Goal: Task Accomplishment & Management: Manage account settings

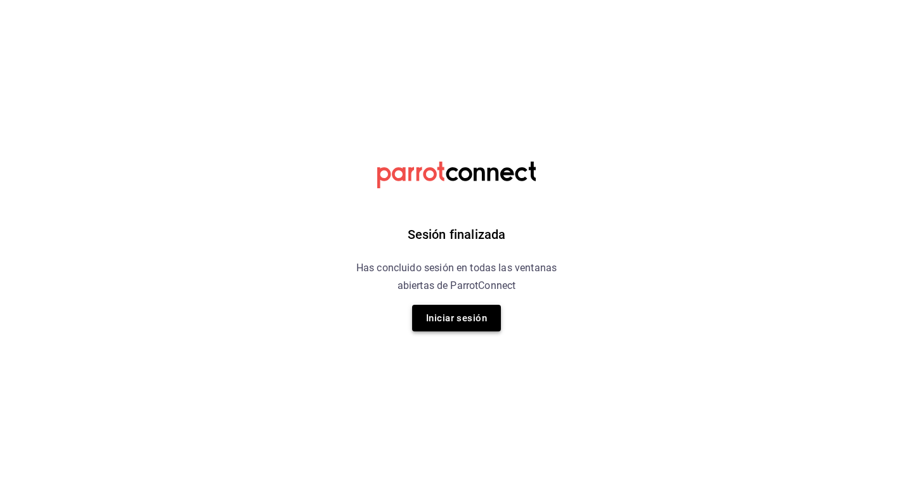
click at [415, 314] on button "Iniciar sesión" at bounding box center [456, 318] width 89 height 27
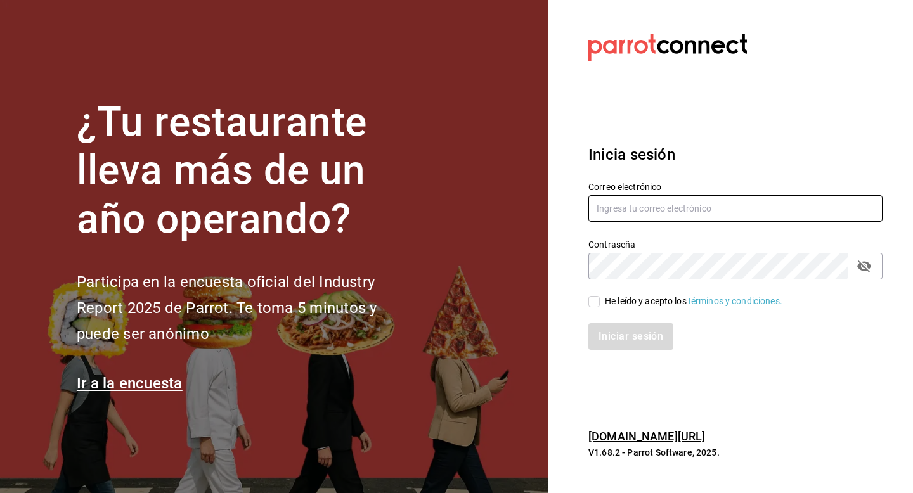
click at [649, 217] on input "text" at bounding box center [735, 208] width 294 height 27
click at [687, 209] on input "multiuser" at bounding box center [735, 208] width 294 height 27
type input "multiuser@celestica.com"
click at [611, 299] on div "He leído y acepto los Términos y condiciones." at bounding box center [693, 301] width 177 height 13
click at [600, 299] on input "He leído y acepto los Términos y condiciones." at bounding box center [593, 301] width 11 height 11
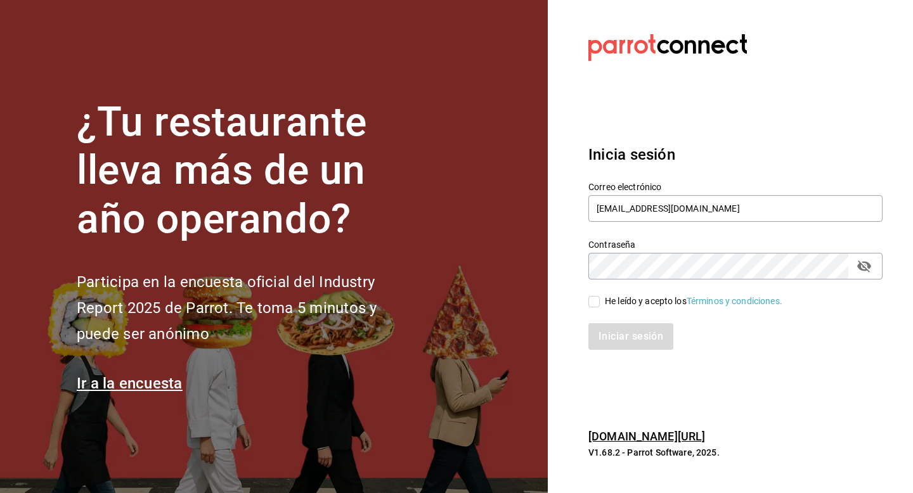
checkbox input "true"
click at [611, 341] on button "Iniciar sesión" at bounding box center [631, 336] width 86 height 27
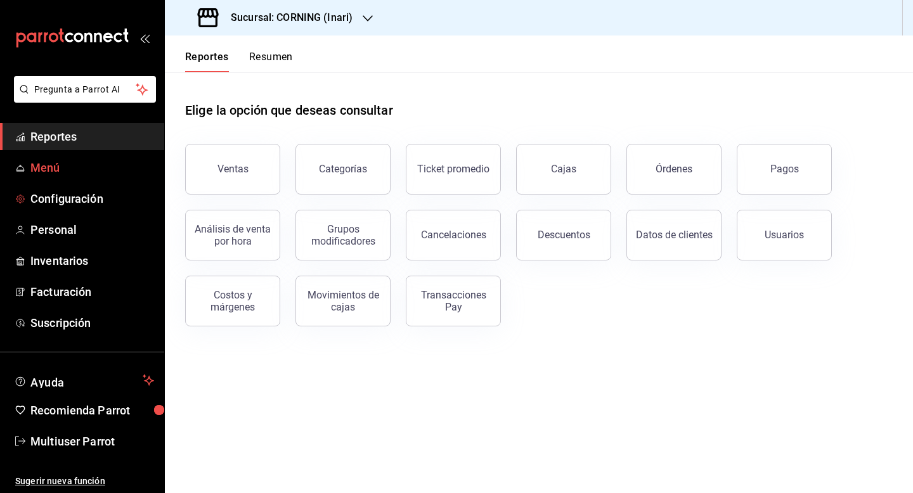
click at [56, 173] on span "Menú" at bounding box center [92, 167] width 124 height 17
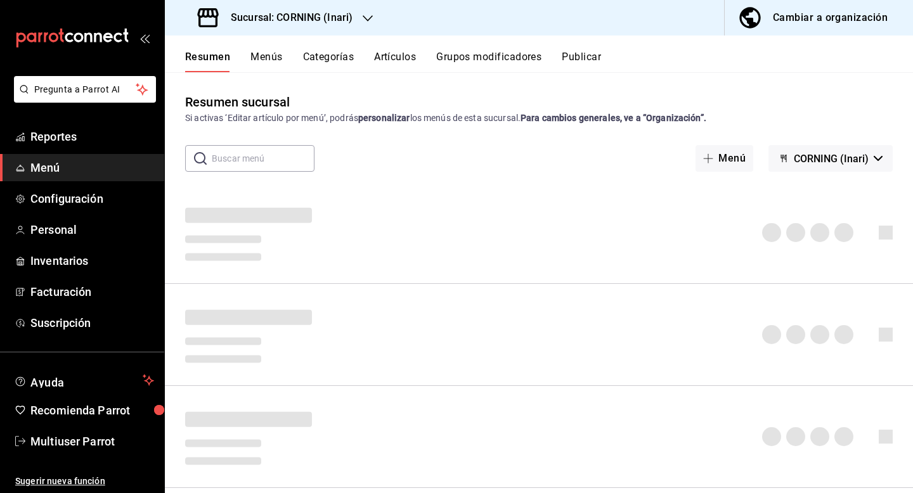
click at [403, 57] on button "Artículos" at bounding box center [395, 62] width 42 height 22
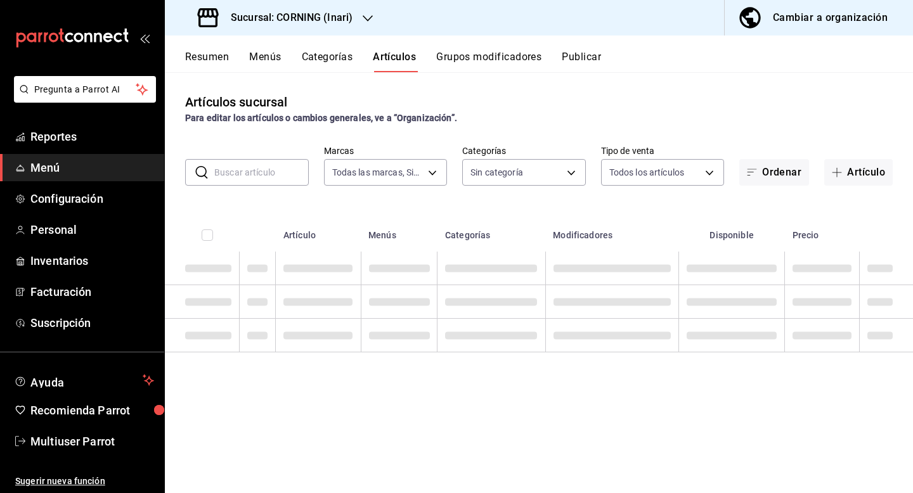
type input "9758f88e-1d56-483c-ada6-183e34089cca"
type input "396cbb58-422b-46d3-accc-8fe96382a592,5444b85d-5e5a-4f22-835e-2c1604aac23d,f2cdd…"
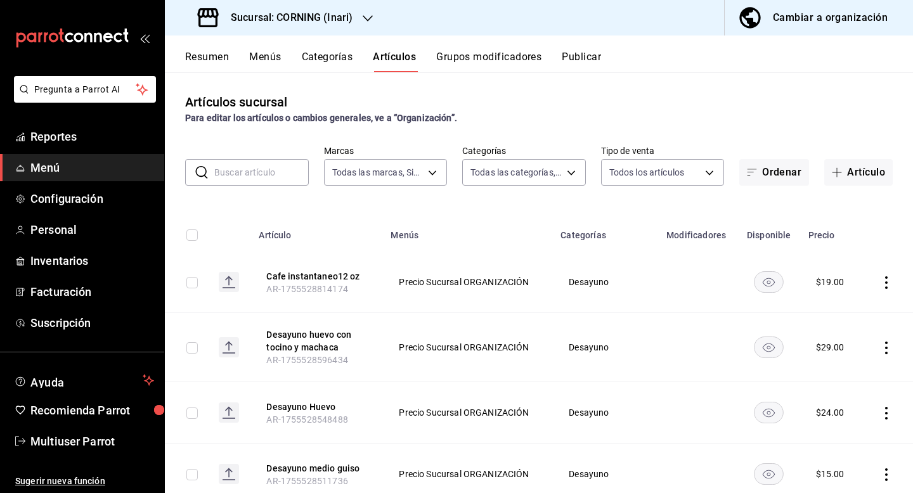
click at [270, 174] on input "text" at bounding box center [261, 172] width 94 height 25
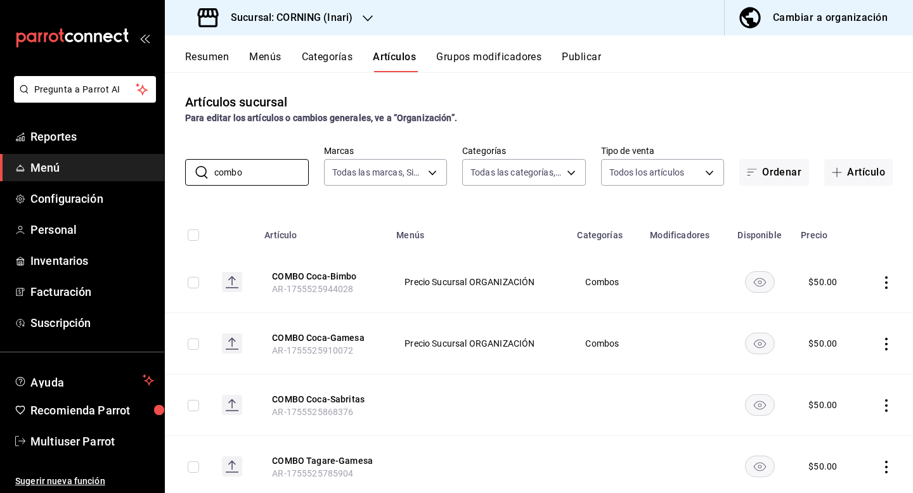
type input "combo"
click at [556, 104] on div "Artículos sucursal Para editar los artículos o cambios generales, ve a “Organiz…" at bounding box center [539, 109] width 748 height 32
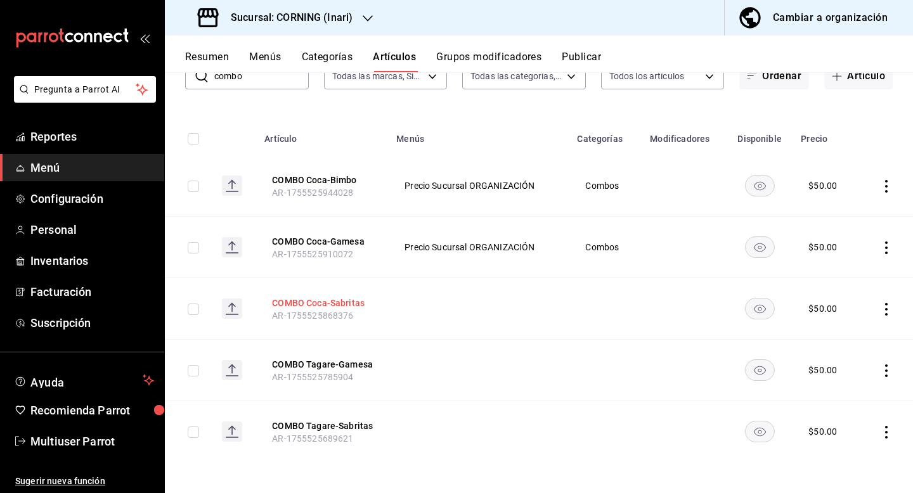
click at [331, 305] on button "COMBO Coca-Sabritas" at bounding box center [322, 303] width 101 height 13
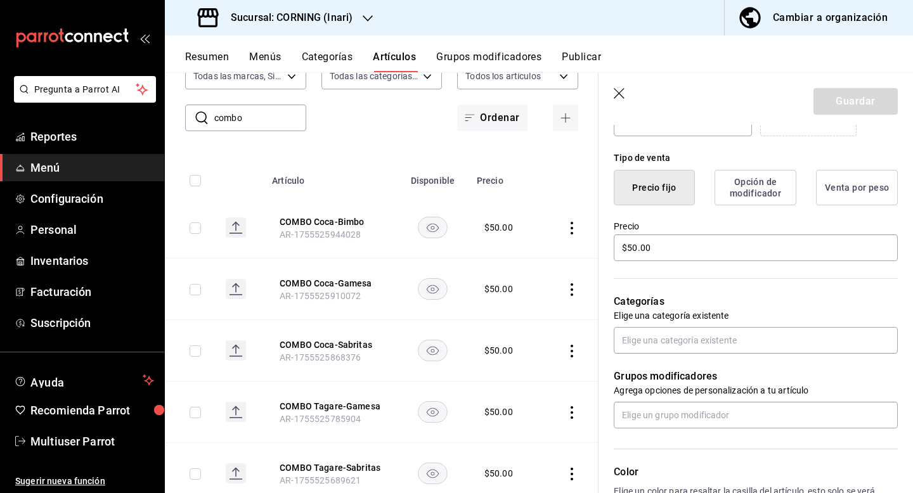
scroll to position [309, 0]
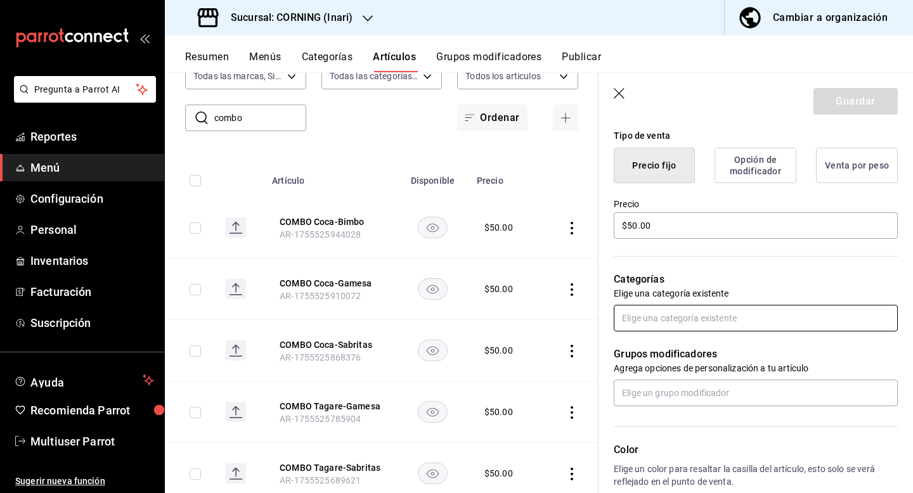
click at [684, 329] on input "text" at bounding box center [756, 318] width 284 height 27
type input "com"
click at [678, 346] on li "Combos" at bounding box center [756, 347] width 284 height 21
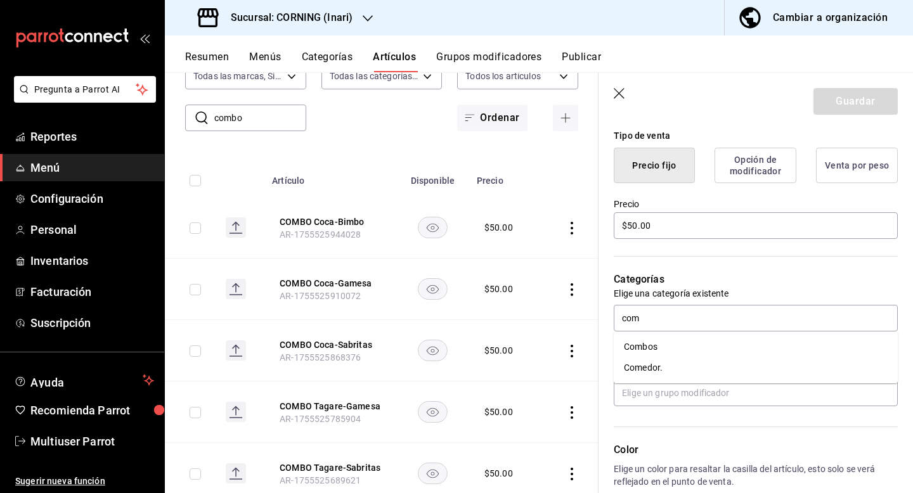
type textarea "x"
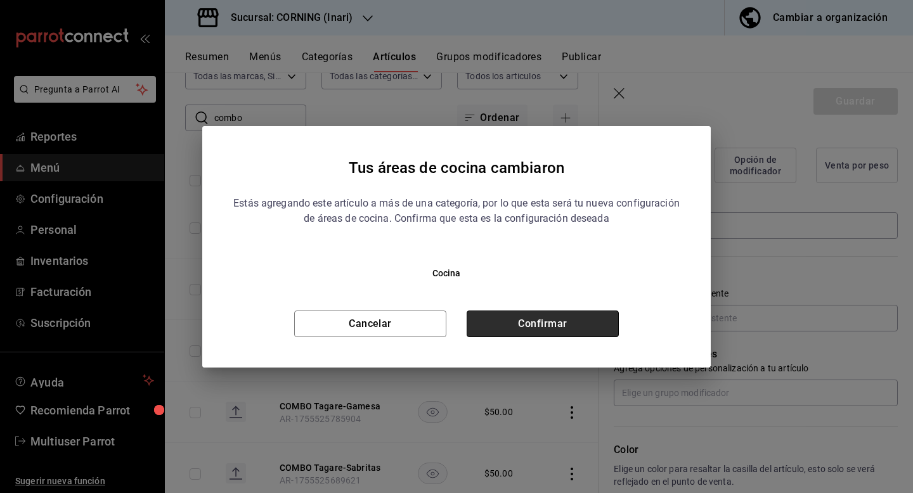
click at [590, 335] on button "Confirmar" at bounding box center [543, 324] width 152 height 27
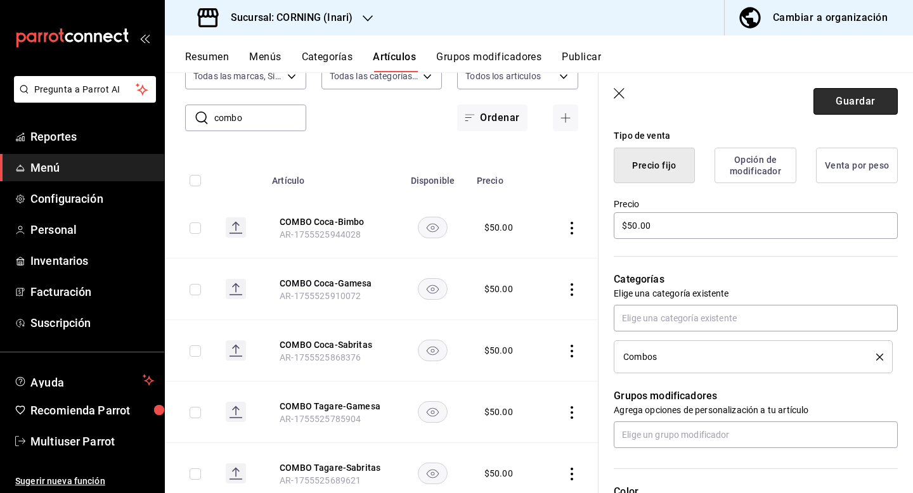
click at [854, 105] on button "Guardar" at bounding box center [855, 101] width 84 height 27
type textarea "x"
type input "AR-1755529180290"
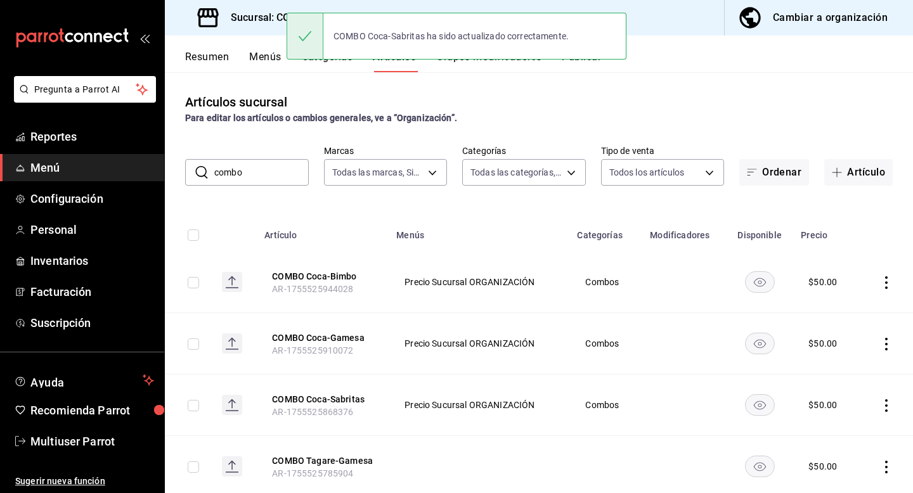
scroll to position [96, 0]
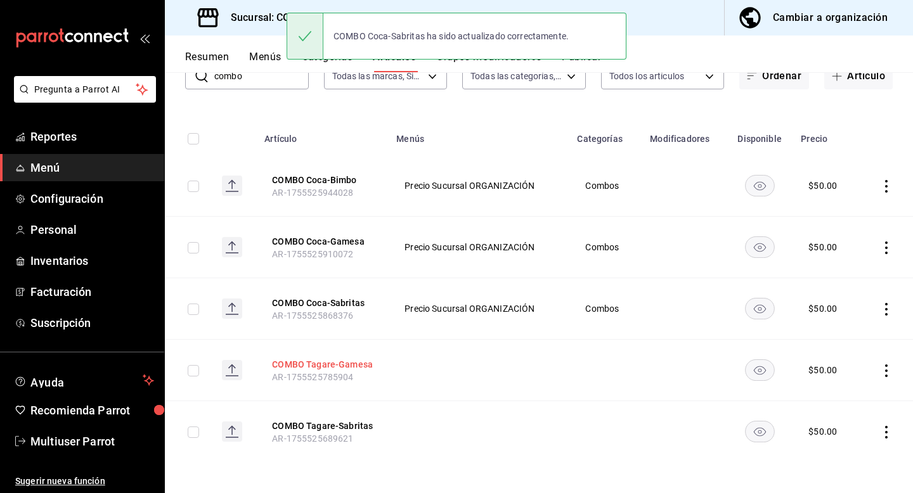
click at [342, 367] on button "COMBO Tagare-Gamesa" at bounding box center [322, 364] width 101 height 13
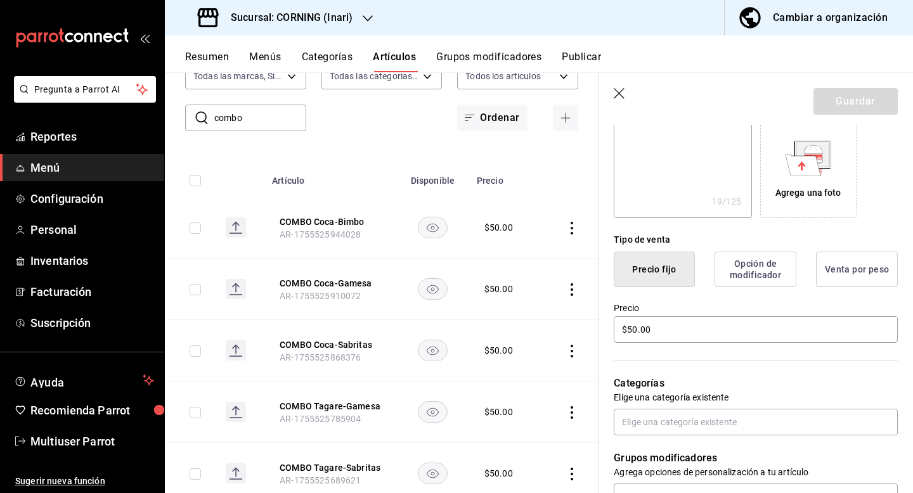
scroll to position [267, 0]
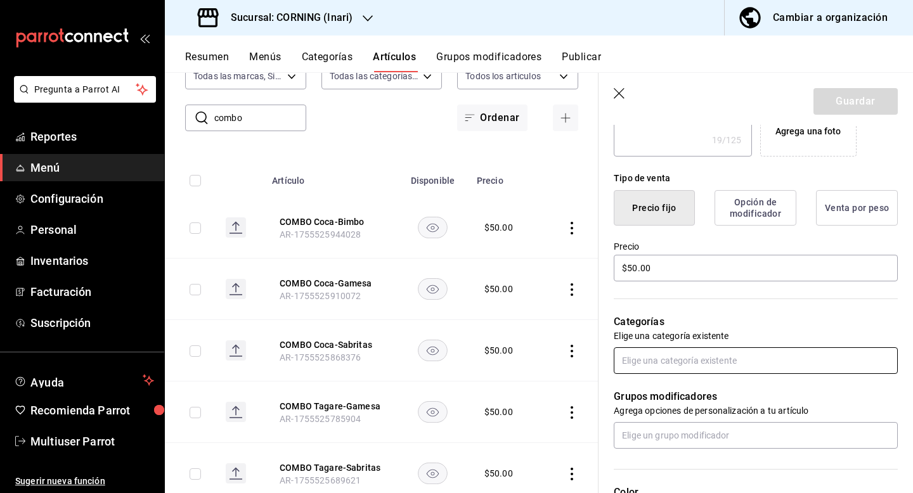
click at [671, 358] on input "text" at bounding box center [756, 360] width 284 height 27
type input "com"
click at [678, 384] on li "Combos" at bounding box center [756, 389] width 284 height 21
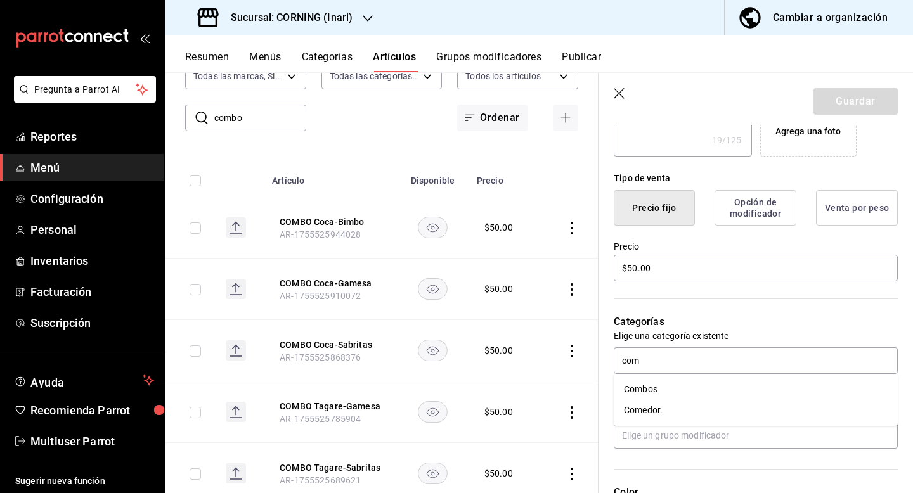
type textarea "x"
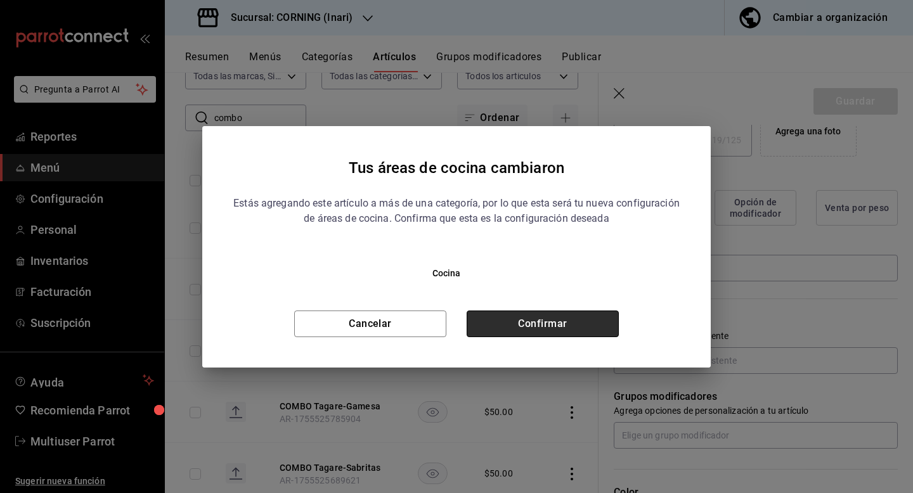
click at [610, 318] on button "Confirmar" at bounding box center [543, 324] width 152 height 27
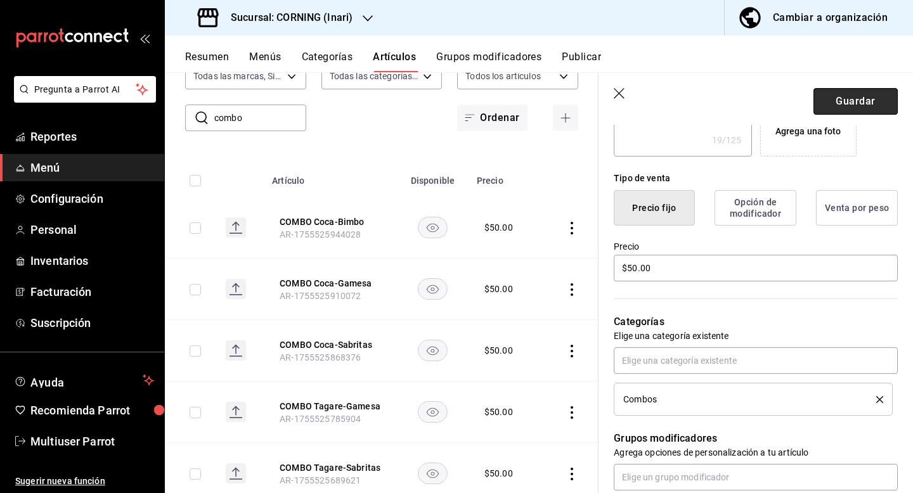
click at [841, 110] on button "Guardar" at bounding box center [855, 101] width 84 height 27
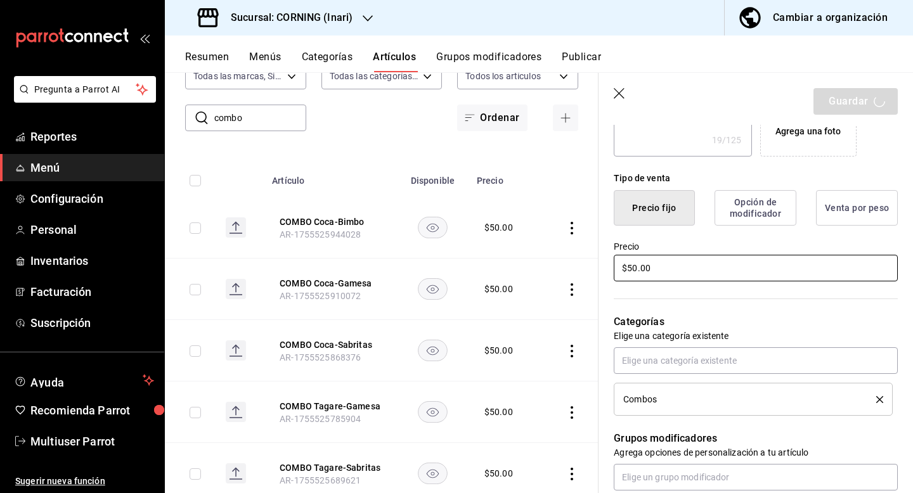
type textarea "x"
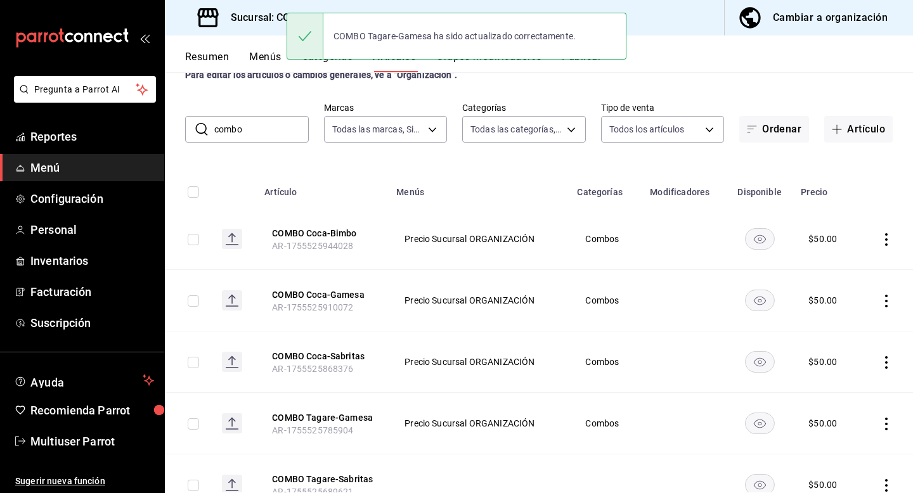
scroll to position [96, 0]
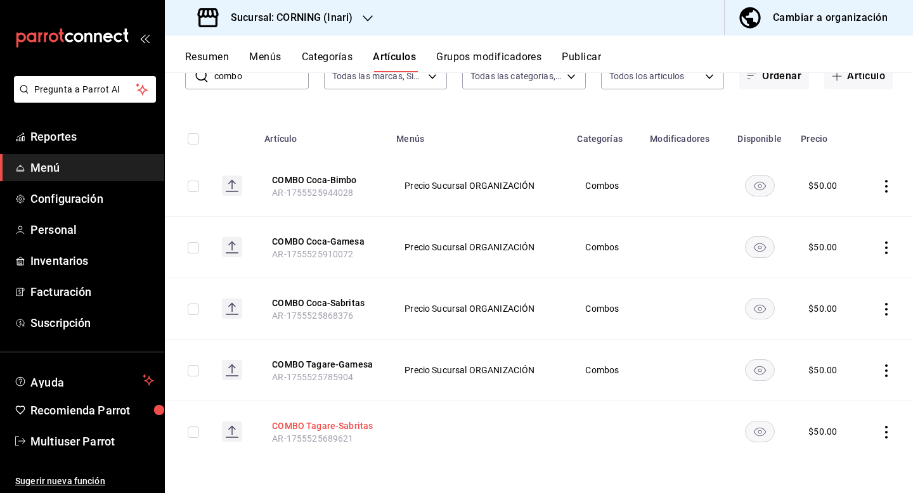
click at [311, 427] on button "COMBO Tagare-Sabritas" at bounding box center [322, 426] width 101 height 13
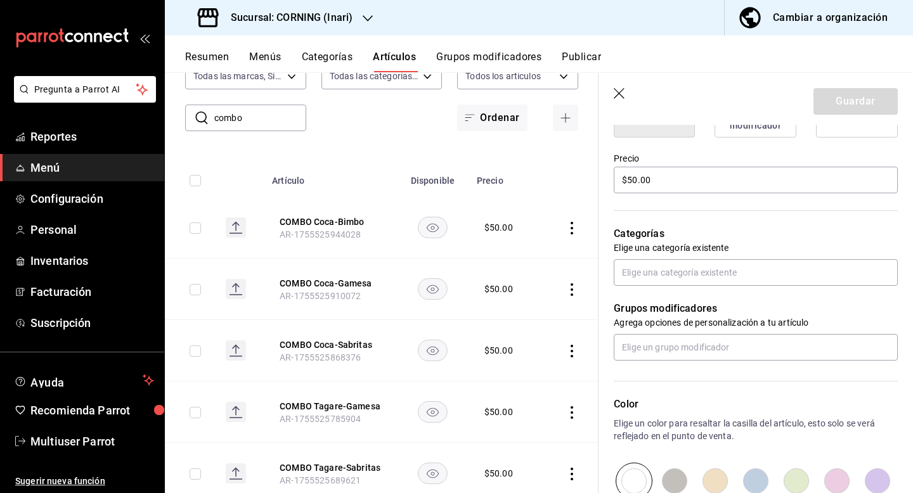
scroll to position [356, 0]
click at [659, 273] on input "text" at bounding box center [756, 272] width 284 height 27
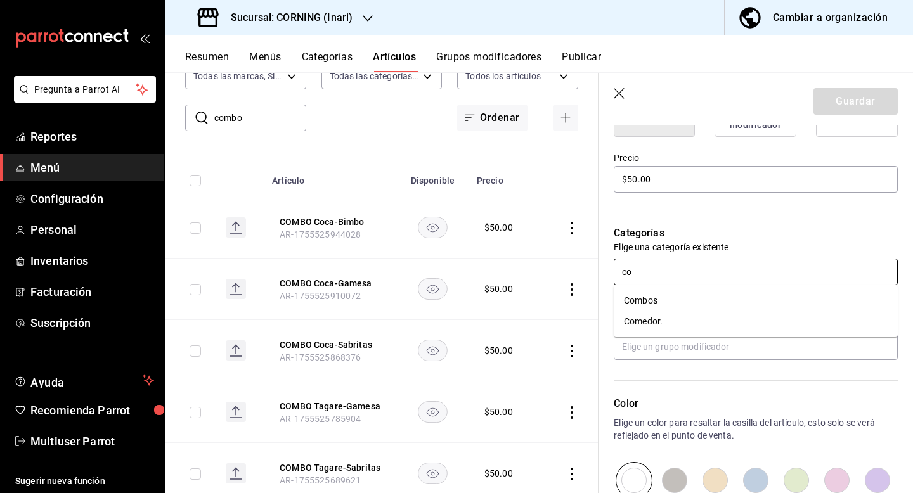
type input "com"
click at [669, 304] on li "Combos" at bounding box center [756, 300] width 284 height 21
type textarea "x"
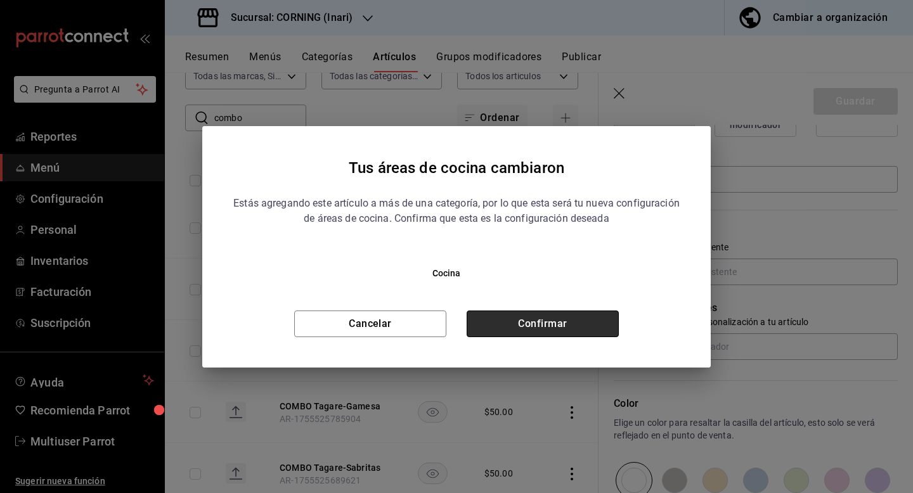
click at [564, 328] on button "Confirmar" at bounding box center [543, 324] width 152 height 27
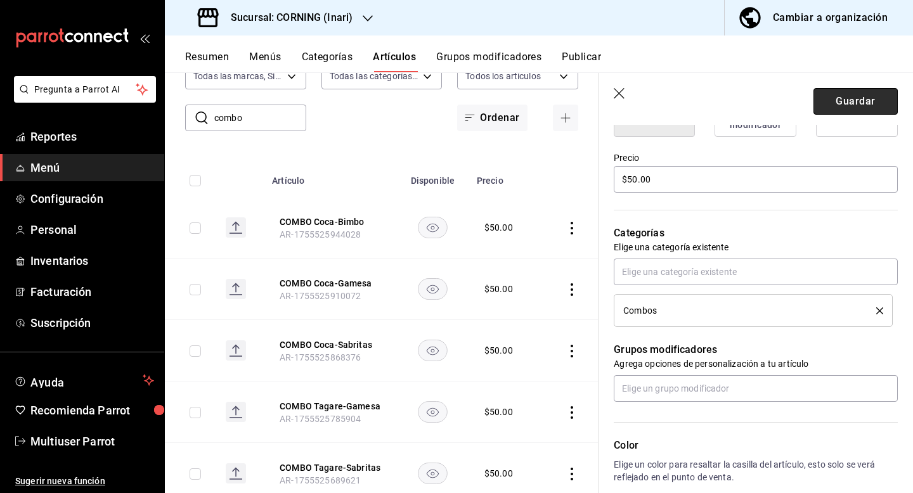
click at [840, 105] on button "Guardar" at bounding box center [855, 101] width 84 height 27
type textarea "x"
